Goal: Task Accomplishment & Management: Manage account settings

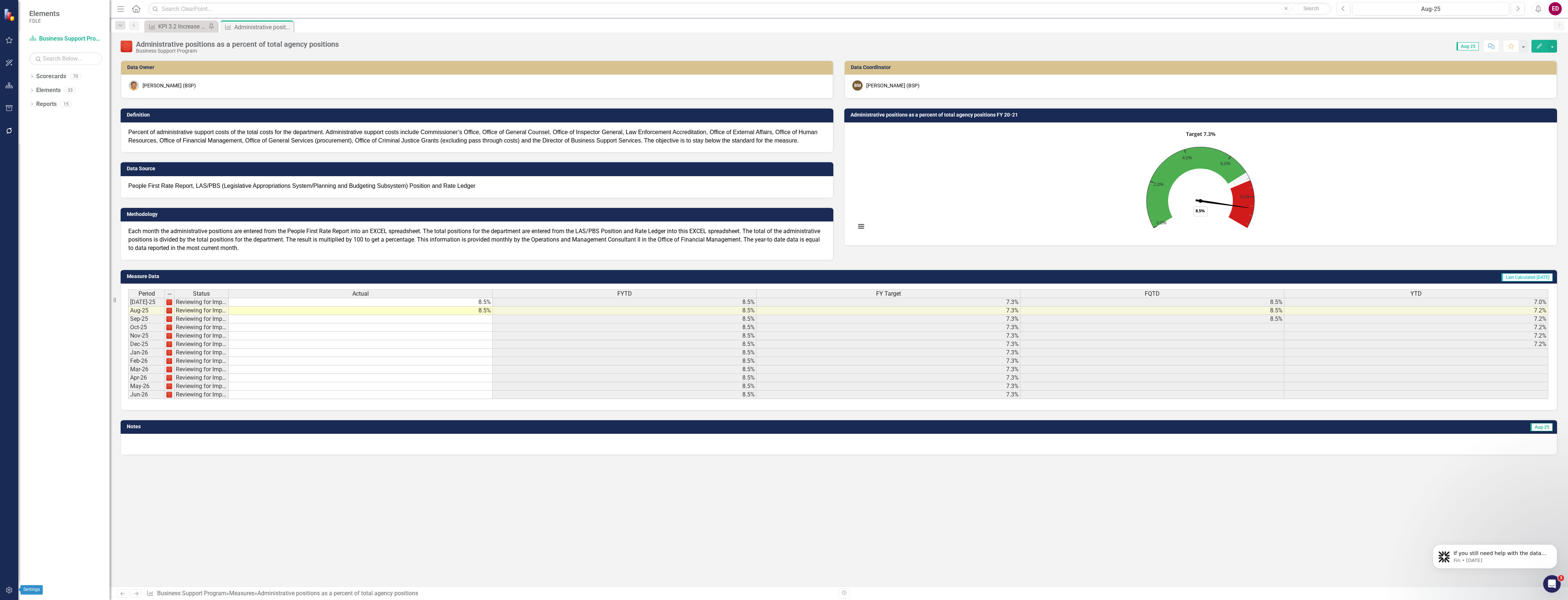
click at [4, 586] on button "button" at bounding box center [9, 590] width 16 height 15
click at [74, 170] on link "System Setup" at bounding box center [66, 169] width 73 height 9
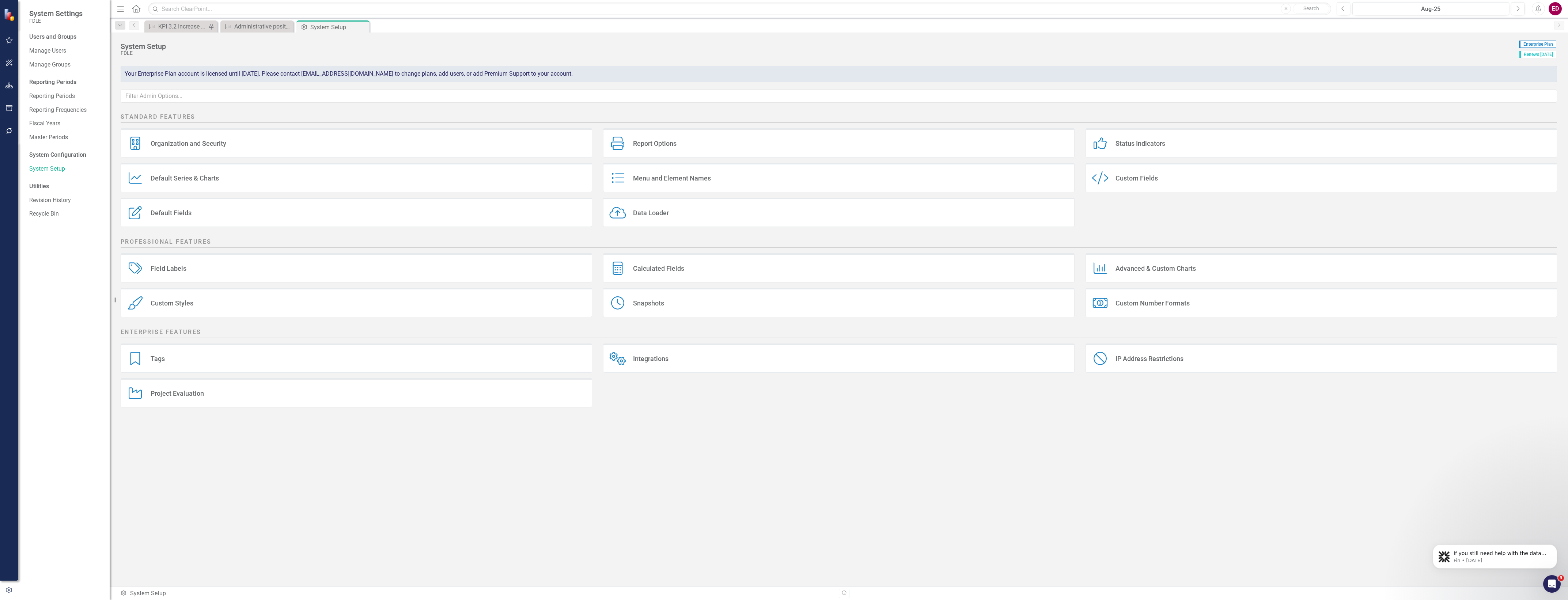
click at [760, 304] on div "Snapshots Snapshots" at bounding box center [839, 302] width 472 height 29
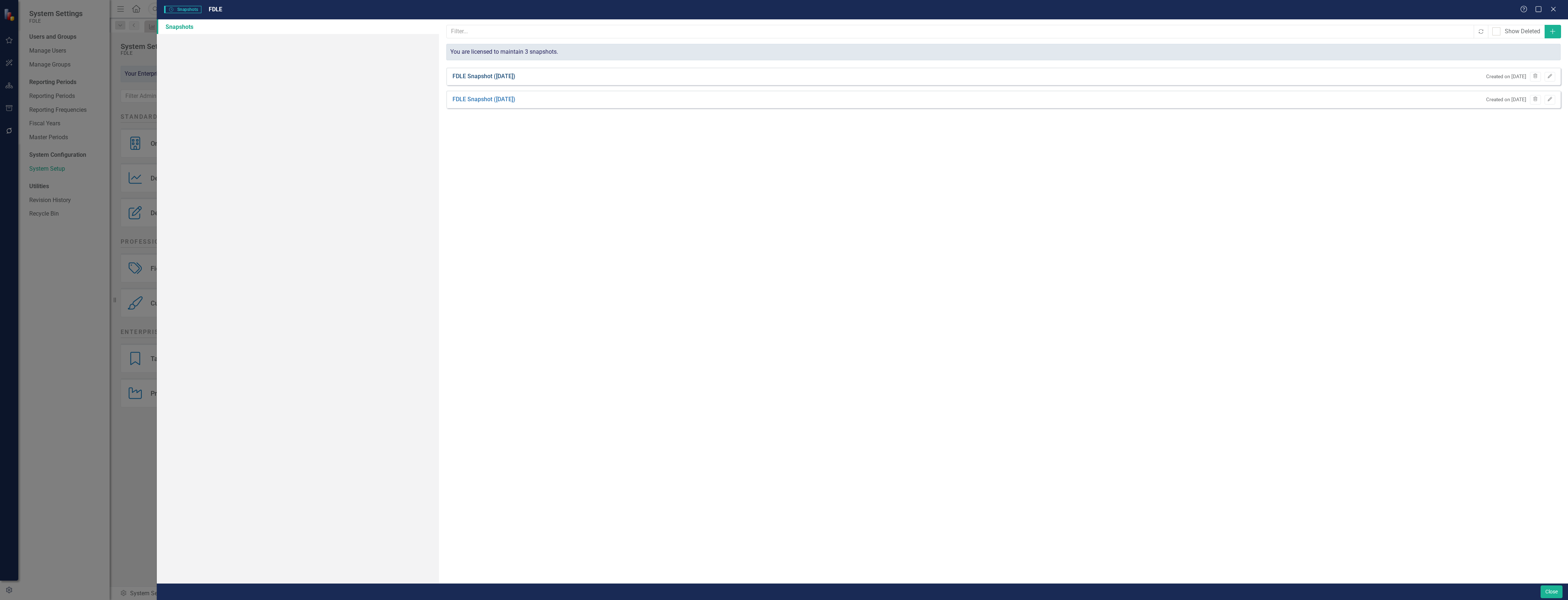
click at [516, 80] on link "FDLE Snapshot ([DATE])" at bounding box center [483, 77] width 63 height 9
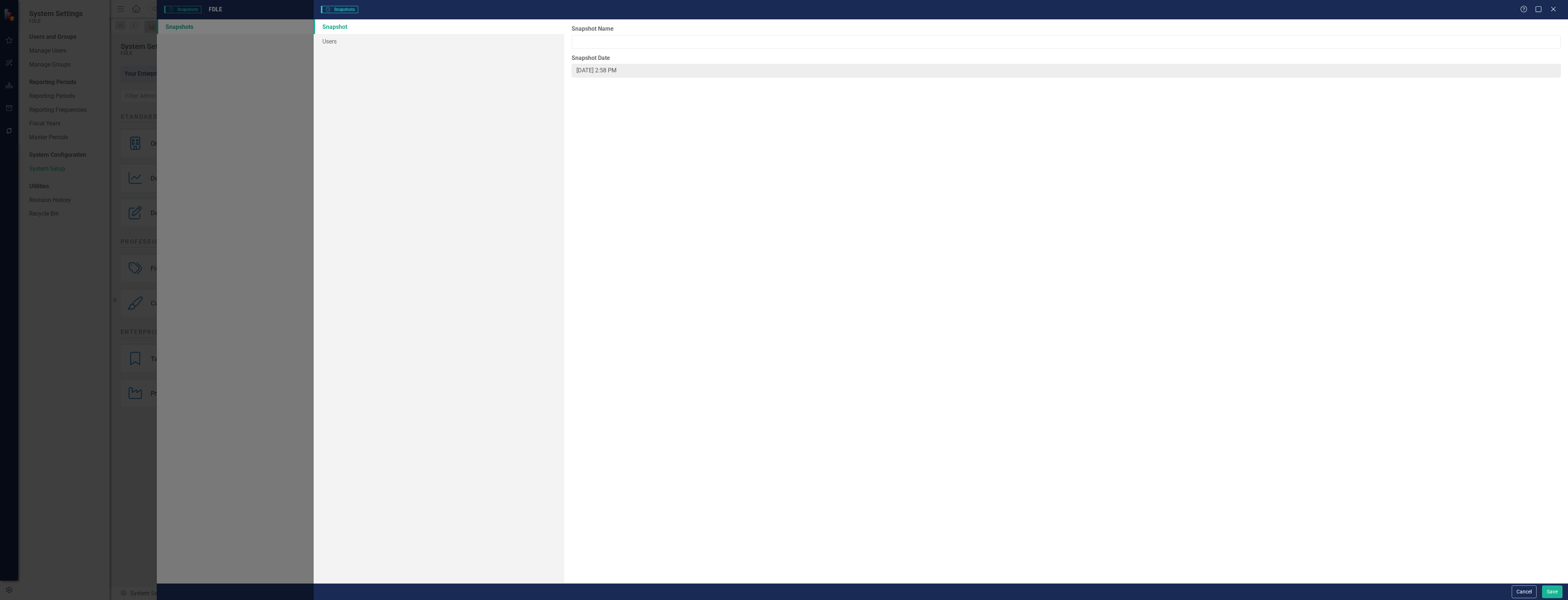
type input "[DATE] 2:21 PM"
type input "FDLE Snapshot ([DATE])"
click at [450, 54] on div "Snapshot Users" at bounding box center [439, 301] width 251 height 564
click at [461, 39] on link "Users" at bounding box center [439, 41] width 251 height 15
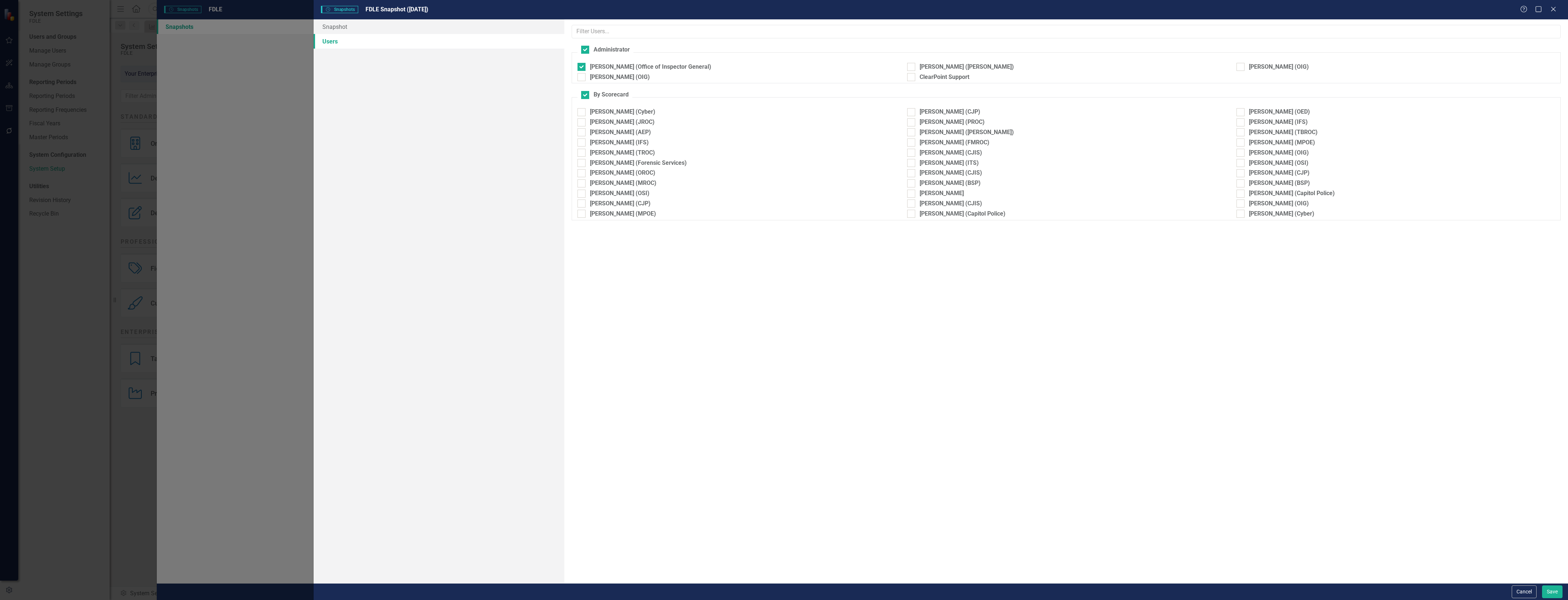
checkbox input "false"
click at [649, 58] on fieldset "Administrator [PERSON_NAME] (Office of Inspector General) [PERSON_NAME] ([PERSO…" at bounding box center [1066, 65] width 989 height 38
click at [653, 70] on div "[PERSON_NAME] (Office of Inspector General)" at bounding box center [650, 67] width 121 height 9
click at [583, 68] on input "[PERSON_NAME] (Office of Inspector General)" at bounding box center [580, 65] width 5 height 5
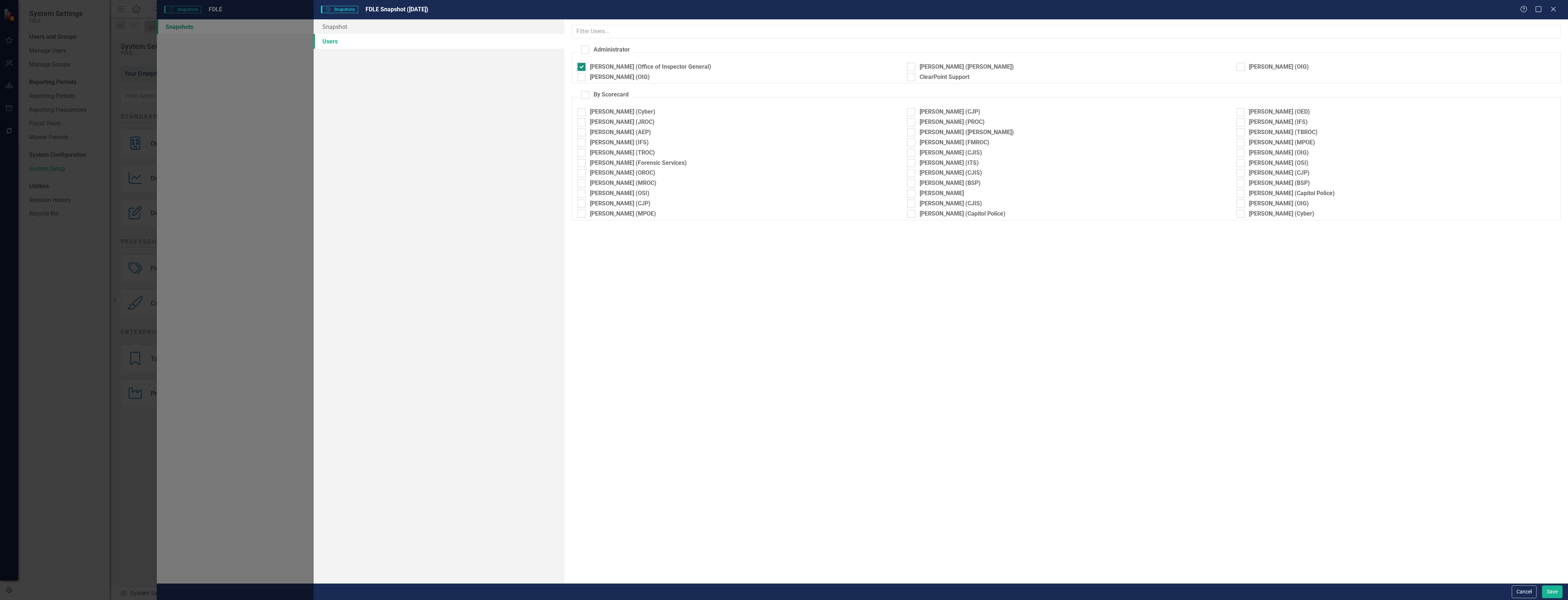
checkbox input "false"
click at [1561, 590] on button "Save" at bounding box center [1552, 591] width 21 height 13
